Goal: Transaction & Acquisition: Register for event/course

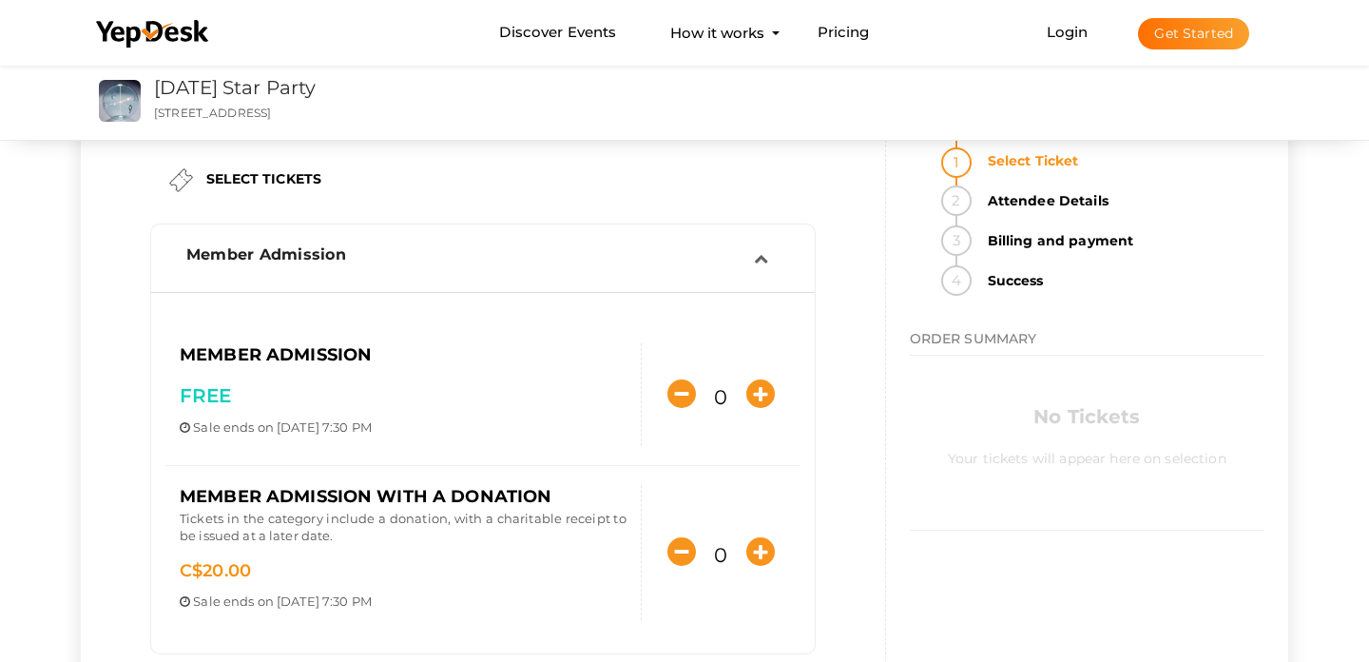
scroll to position [53, 0]
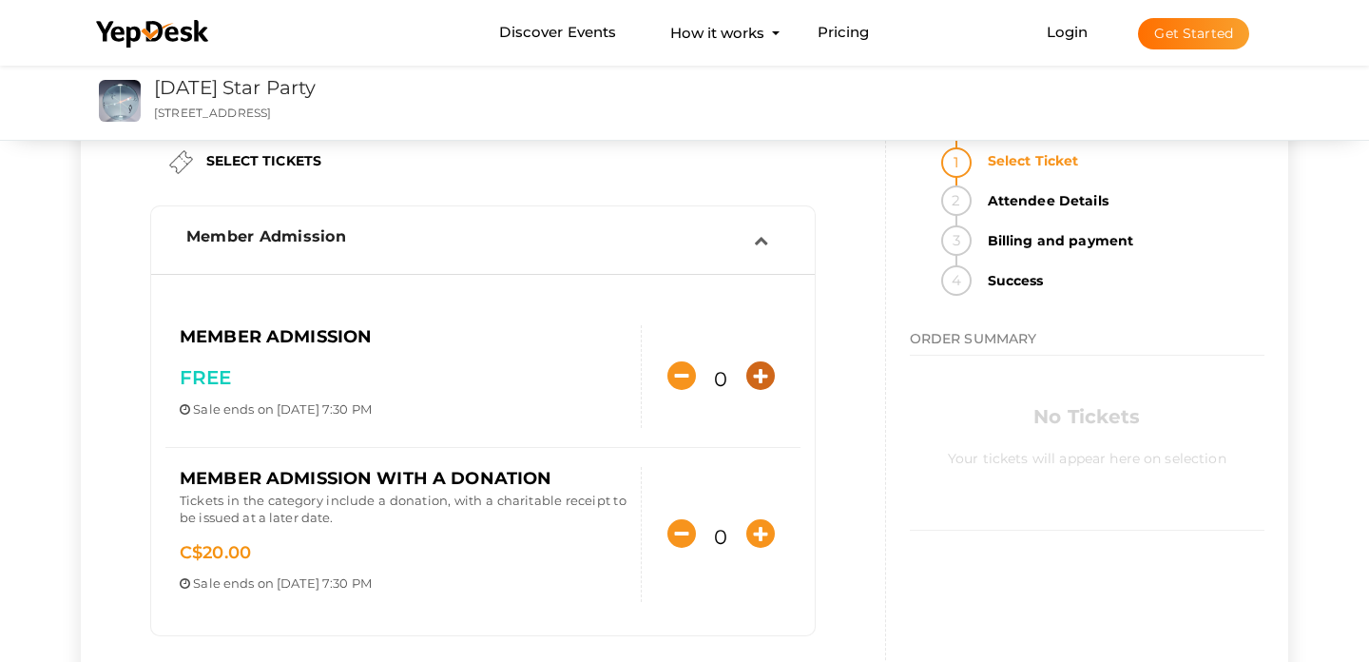
click at [758, 376] on icon "button" at bounding box center [760, 375] width 29 height 29
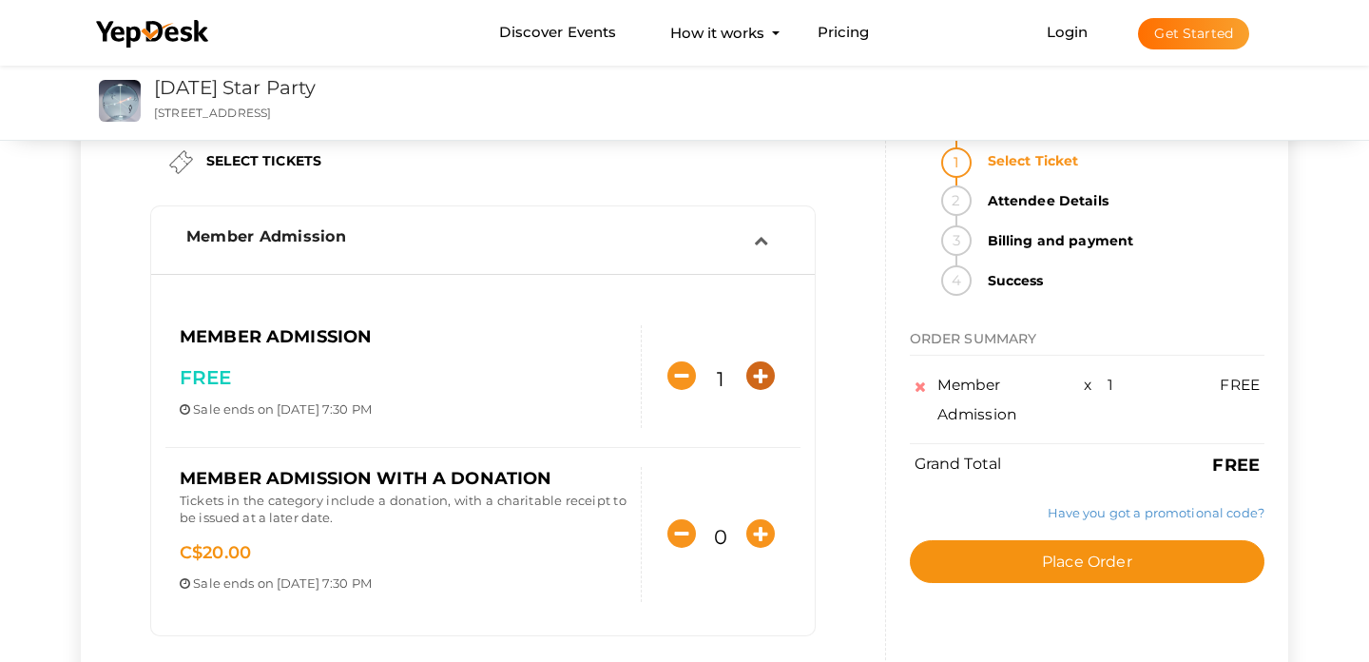
click at [758, 375] on icon "button" at bounding box center [760, 375] width 29 height 29
type input "2"
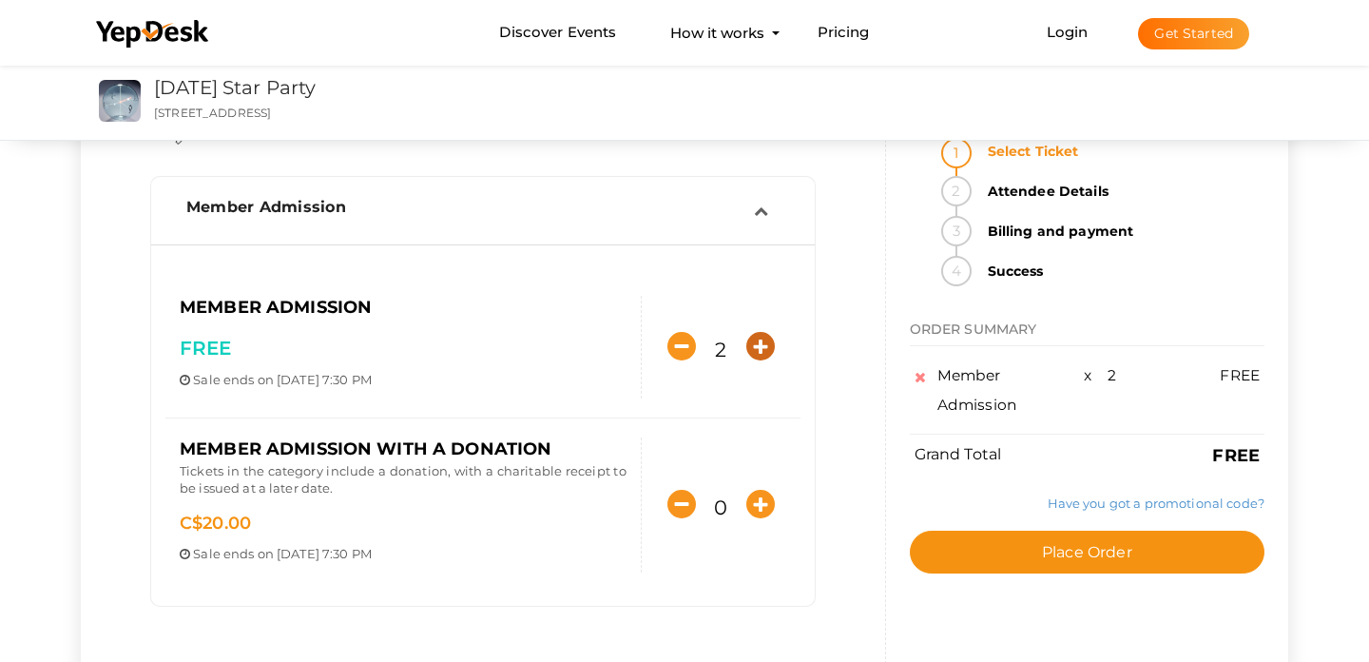
scroll to position [86, 0]
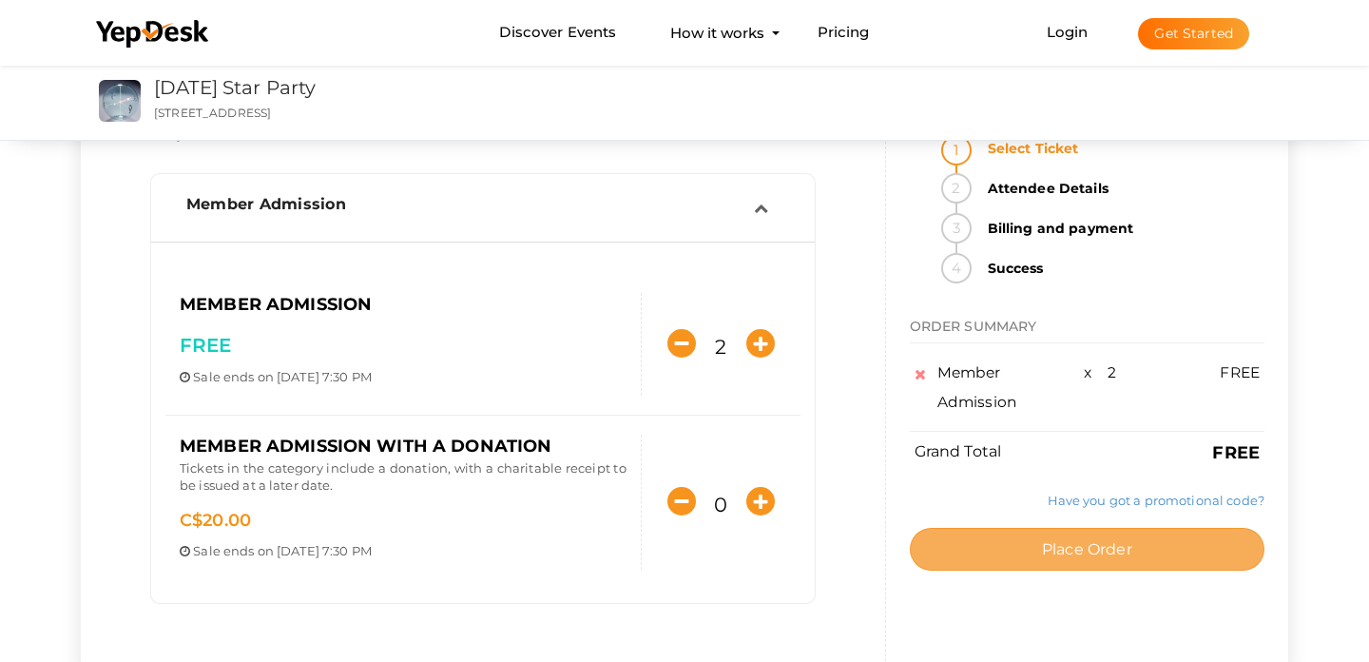
click at [1081, 545] on span "Place Order" at bounding box center [1087, 549] width 90 height 18
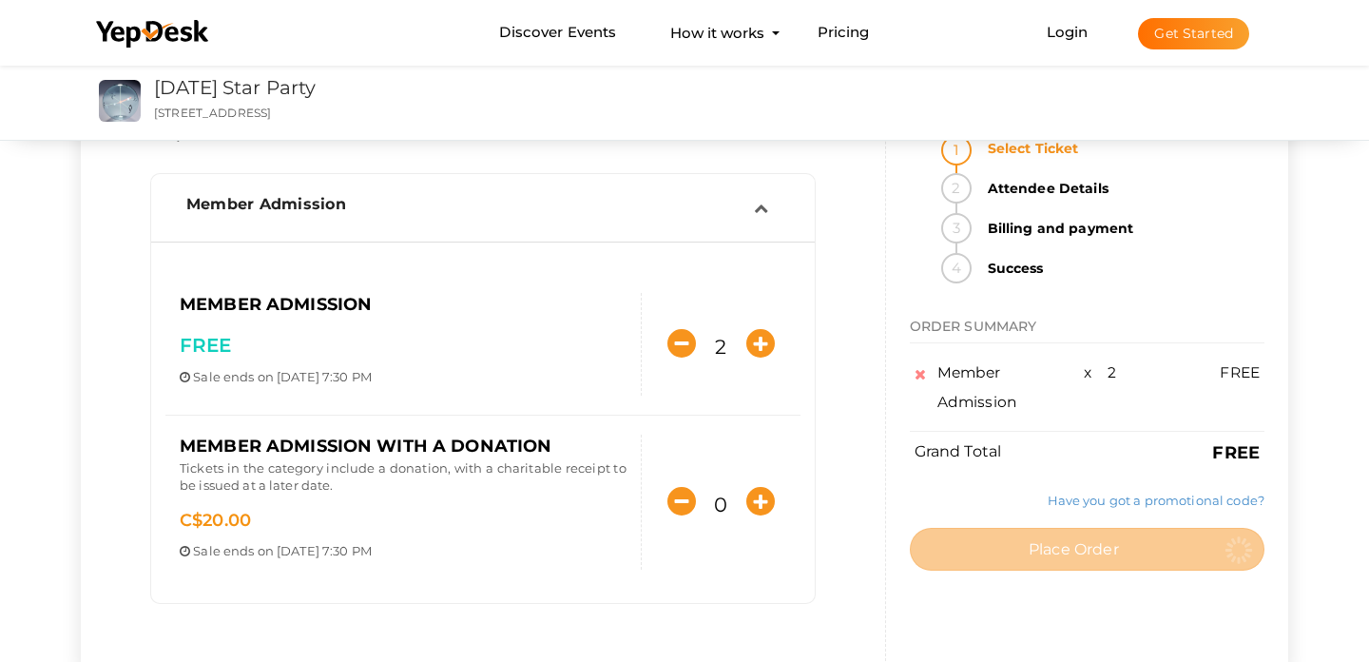
scroll to position [0, 0]
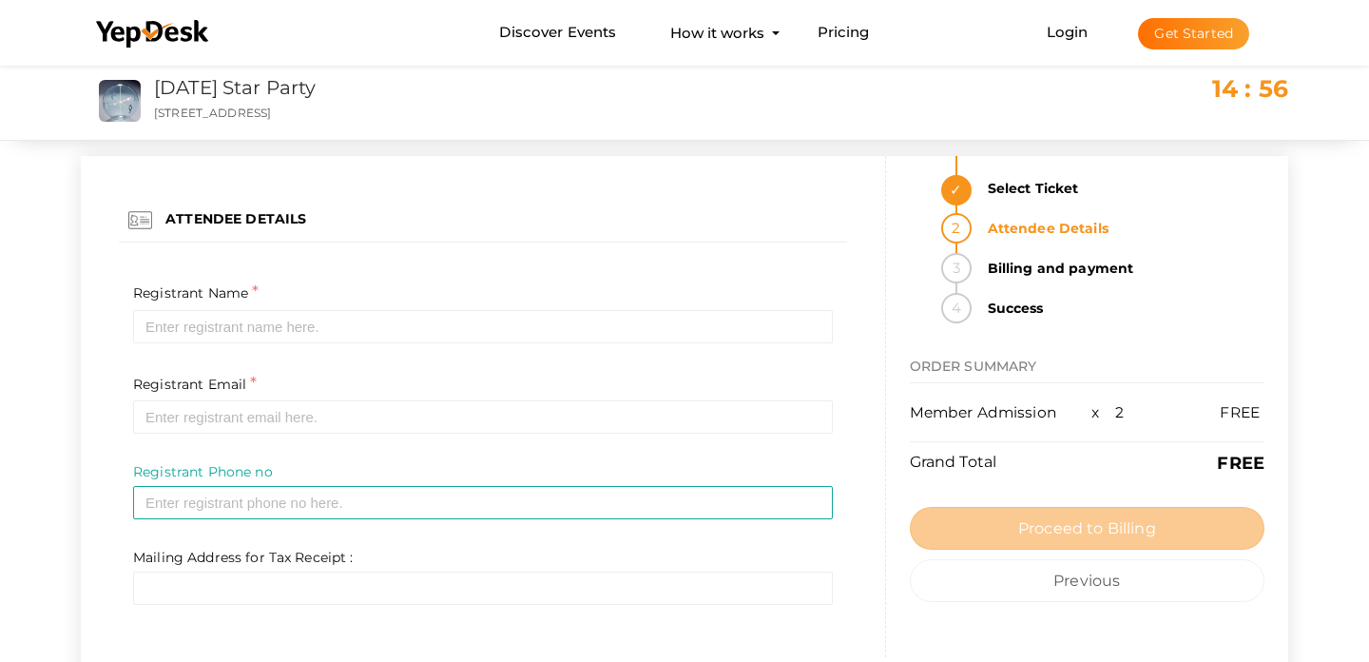
click at [265, 291] on div "Registrant Name * Required Invalid Name. Please enter full name." at bounding box center [483, 311] width 700 height 63
click at [233, 293] on span "Registrant Name" at bounding box center [190, 292] width 115 height 17
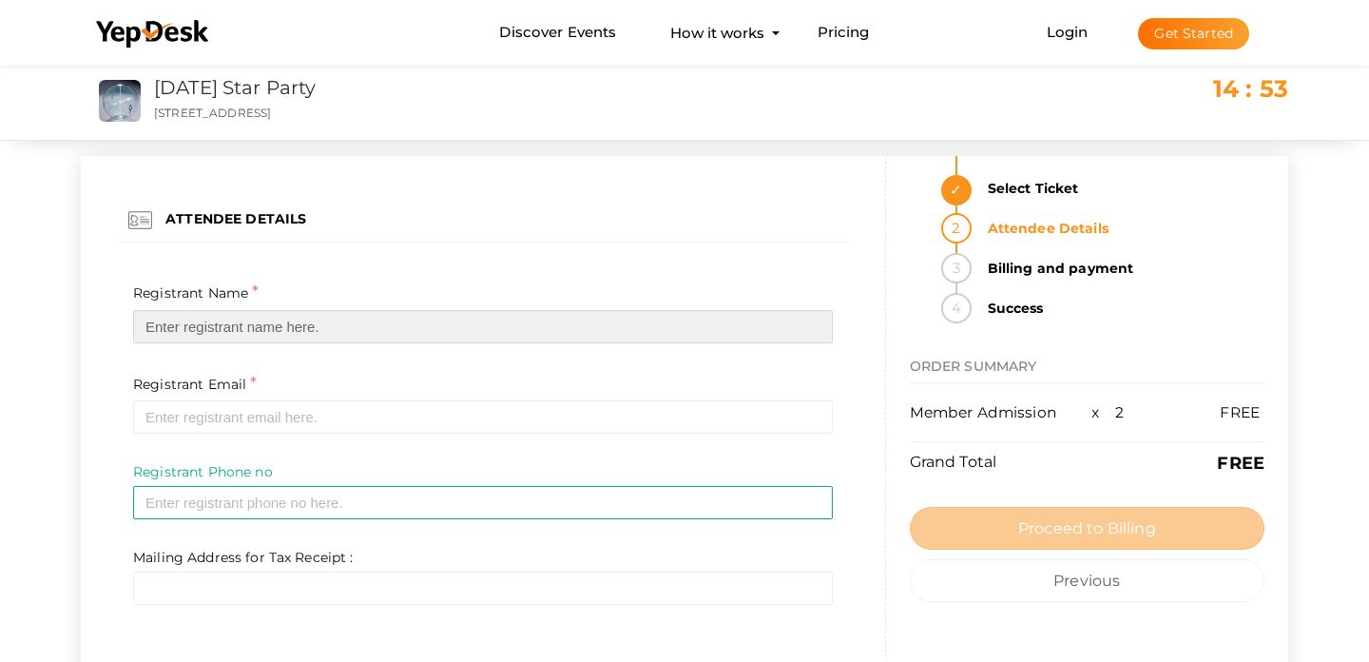
click at [227, 327] on input "text" at bounding box center [483, 326] width 700 height 33
type input "[PERSON_NAME]"
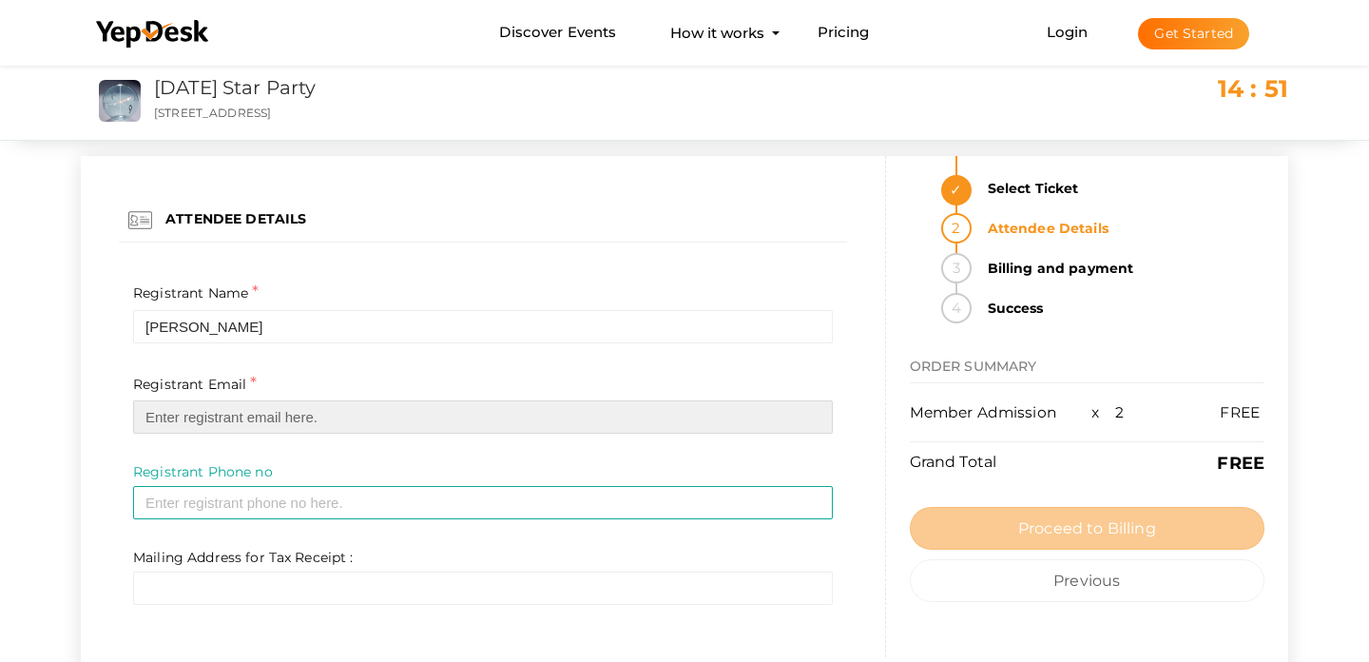
type input "[PERSON_NAME][EMAIL_ADDRESS][PERSON_NAME][DOMAIN_NAME]"
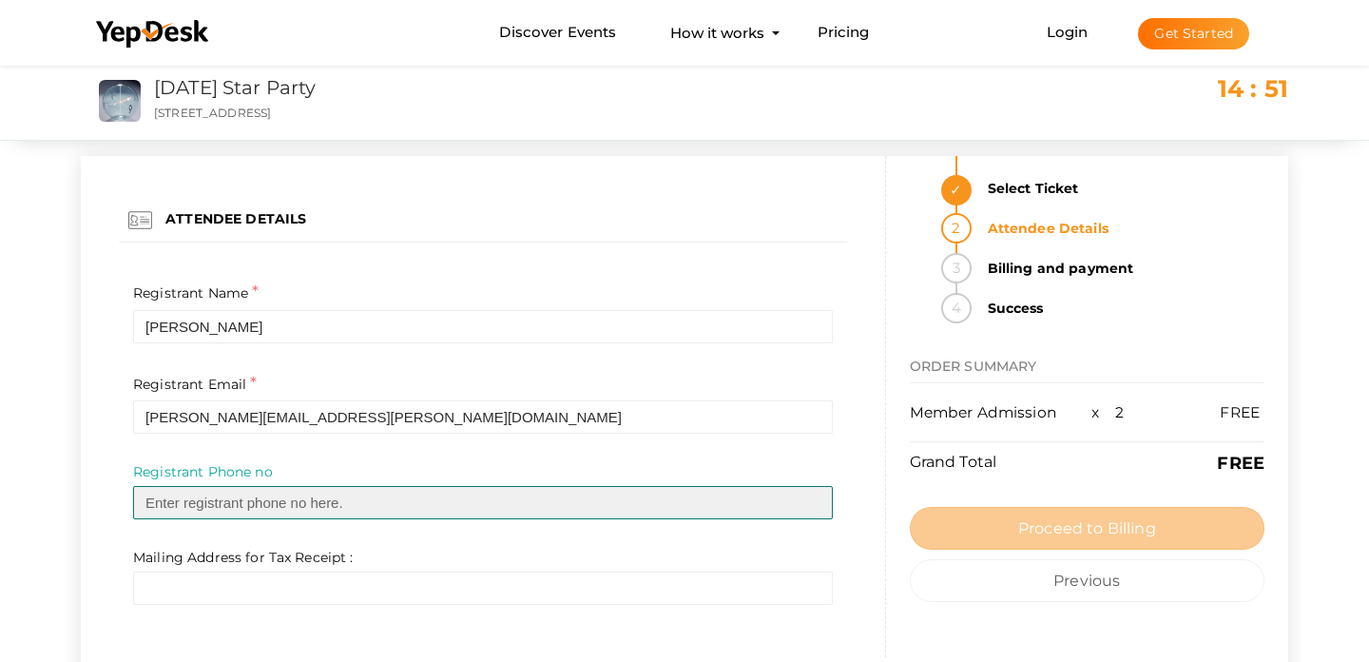
type input "9057190569"
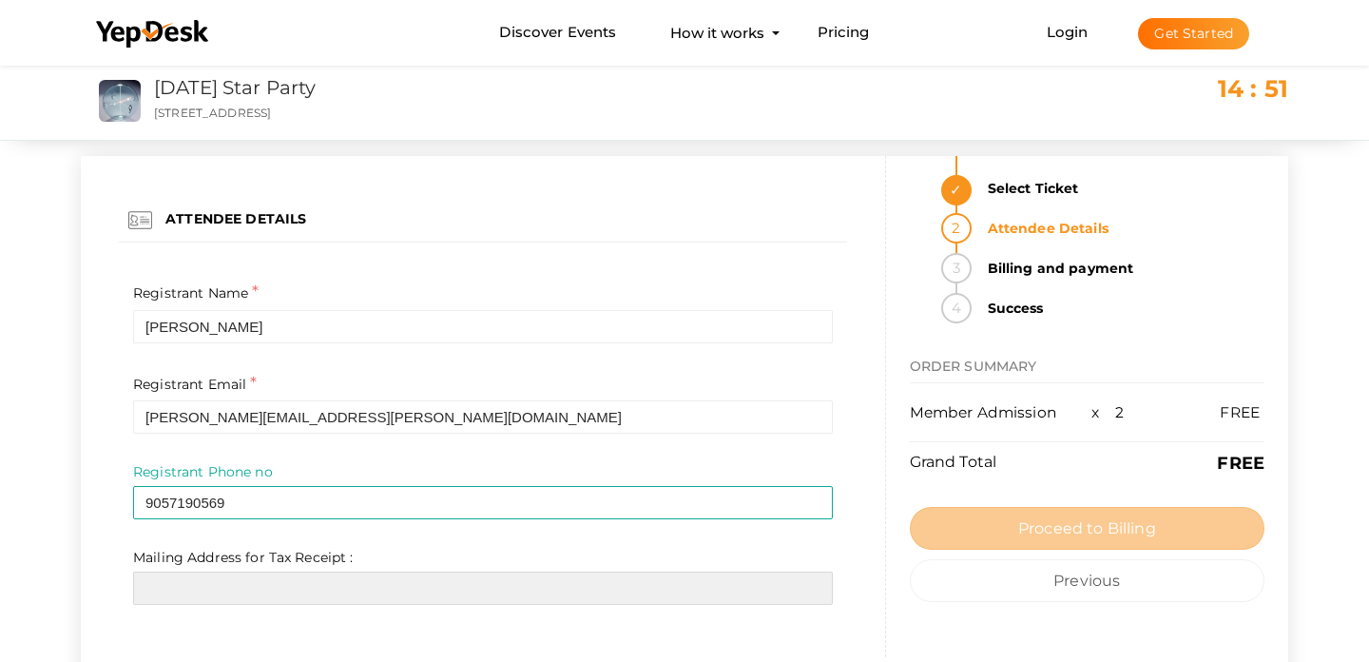
type input "900 Walking Stick Lane"
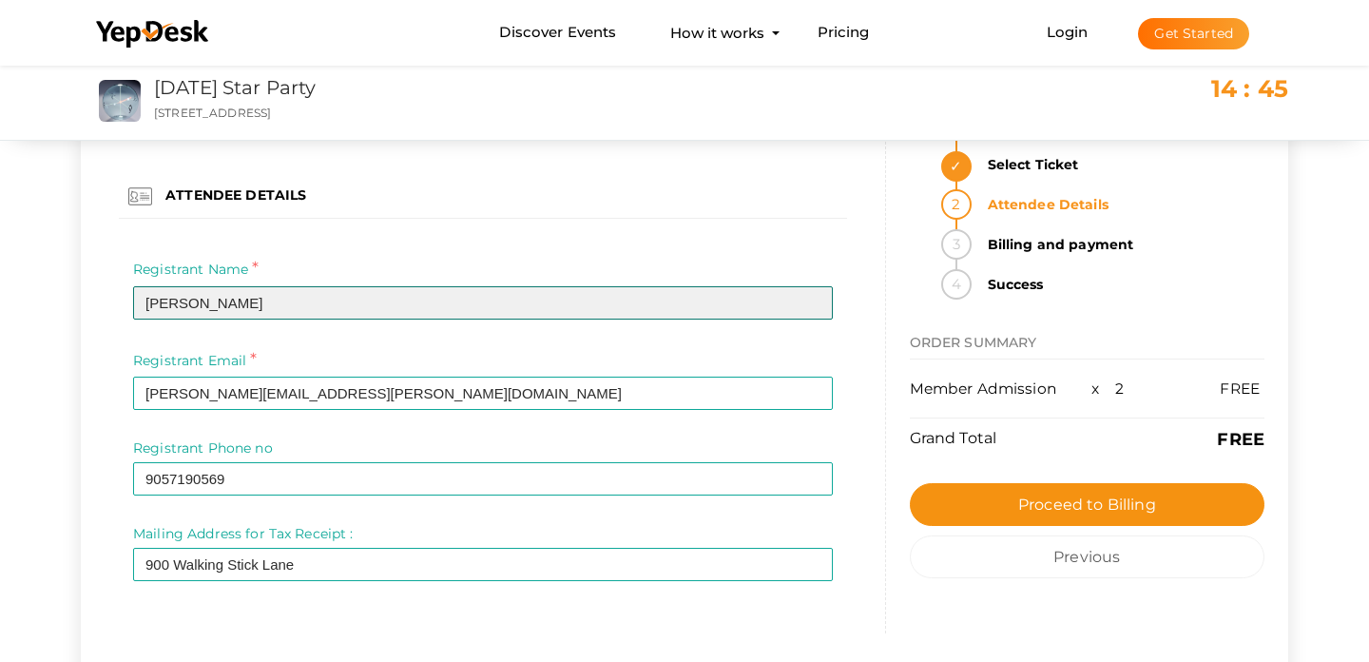
scroll to position [22, 0]
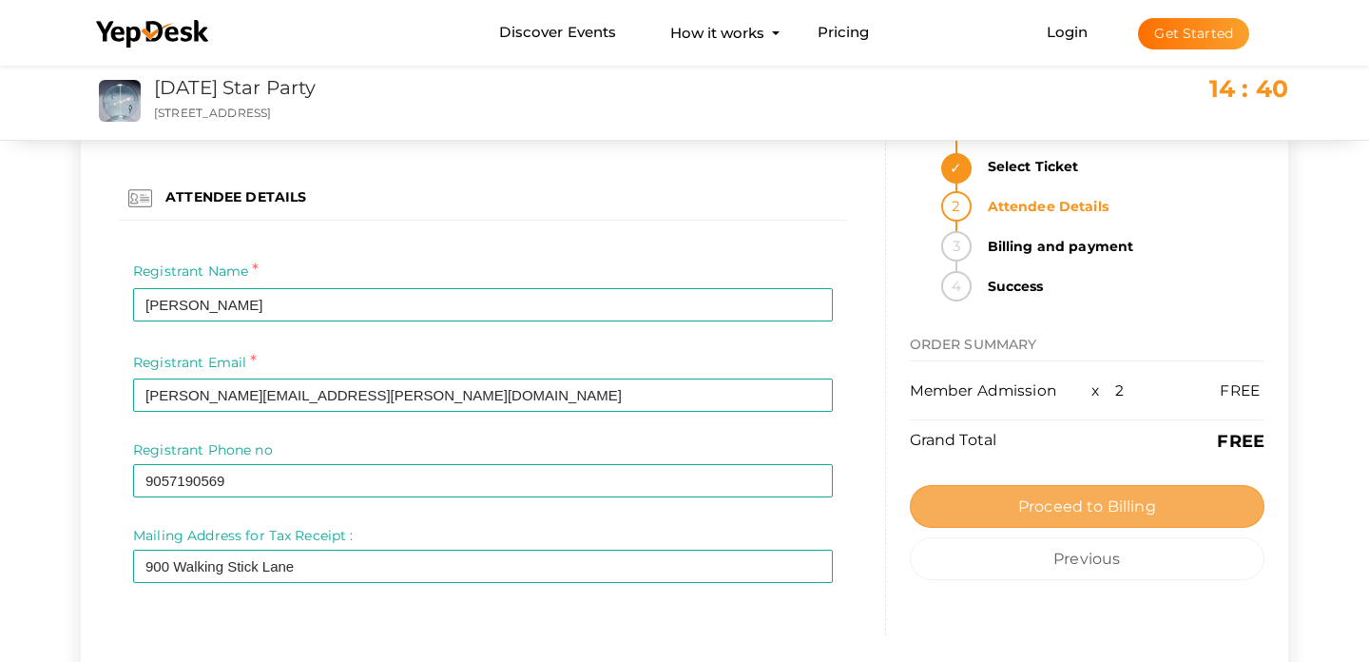
click at [1071, 509] on span "Proceed to Billing" at bounding box center [1087, 506] width 138 height 18
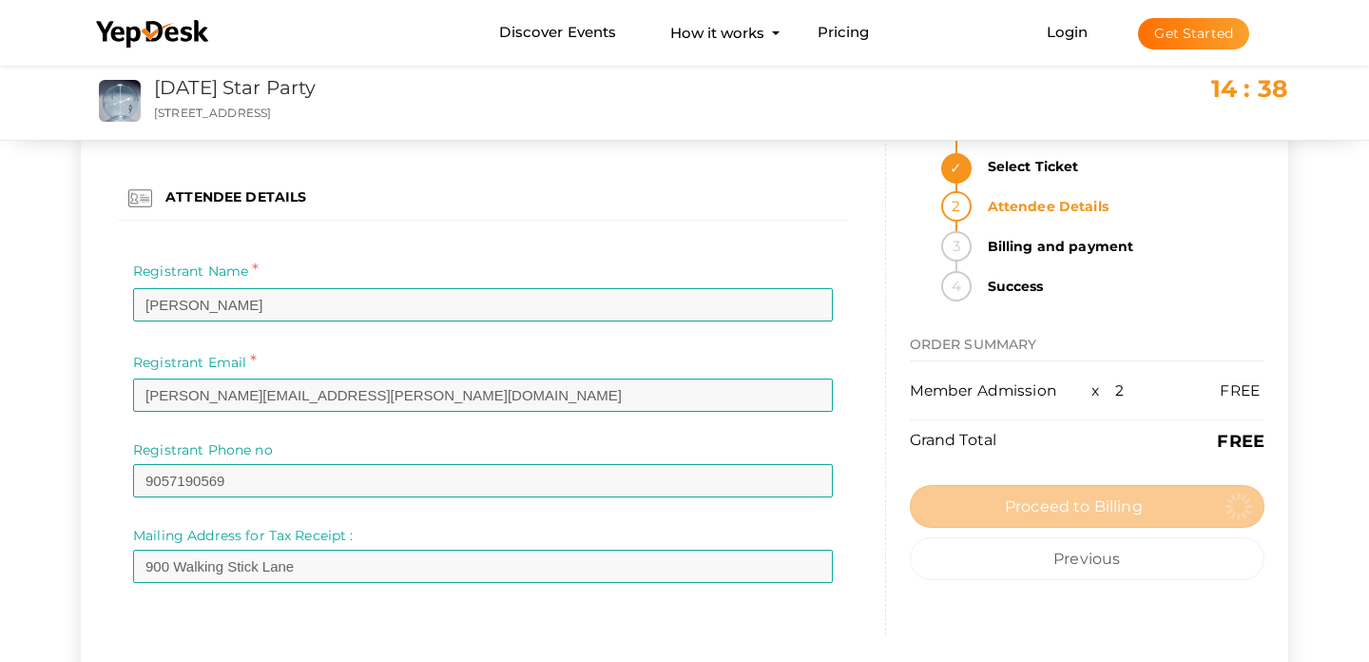
scroll to position [0, 0]
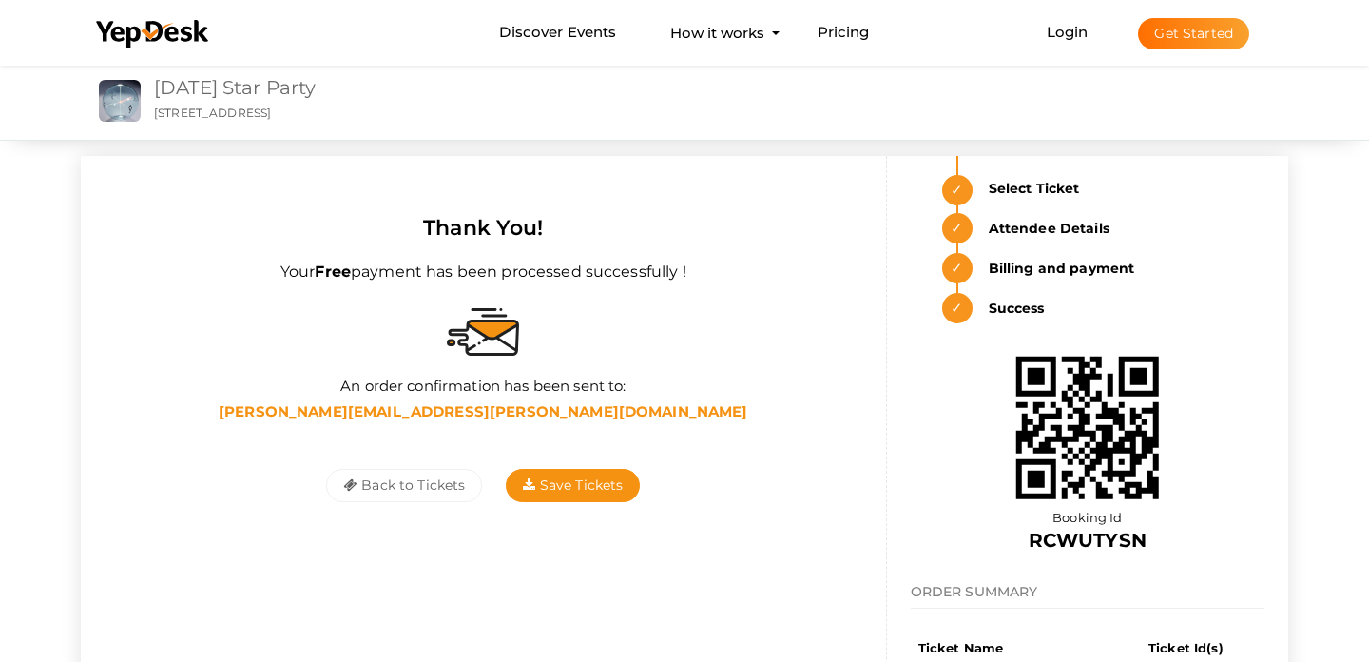
click at [235, 94] on link "[DATE] Star Party" at bounding box center [235, 87] width 162 height 23
